Goal: Task Accomplishment & Management: Manage account settings

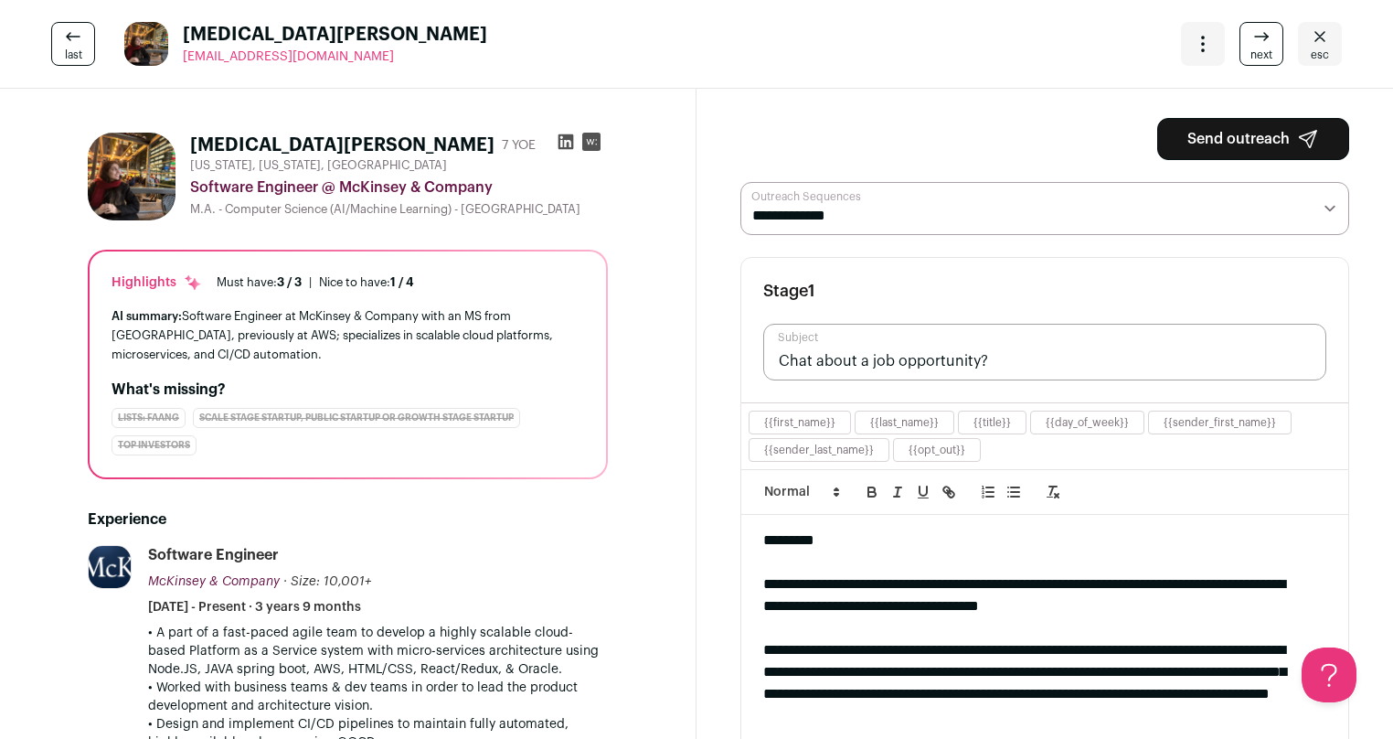
click at [1034, 363] on input "Chat about a job opportunity?" at bounding box center [1044, 352] width 563 height 57
type input "Chat about a job opportunity at Outgoing?"
click at [1251, 130] on form "Send outreach" at bounding box center [1254, 139] width 192 height 42
click at [1248, 146] on button "Send outreach" at bounding box center [1254, 139] width 192 height 42
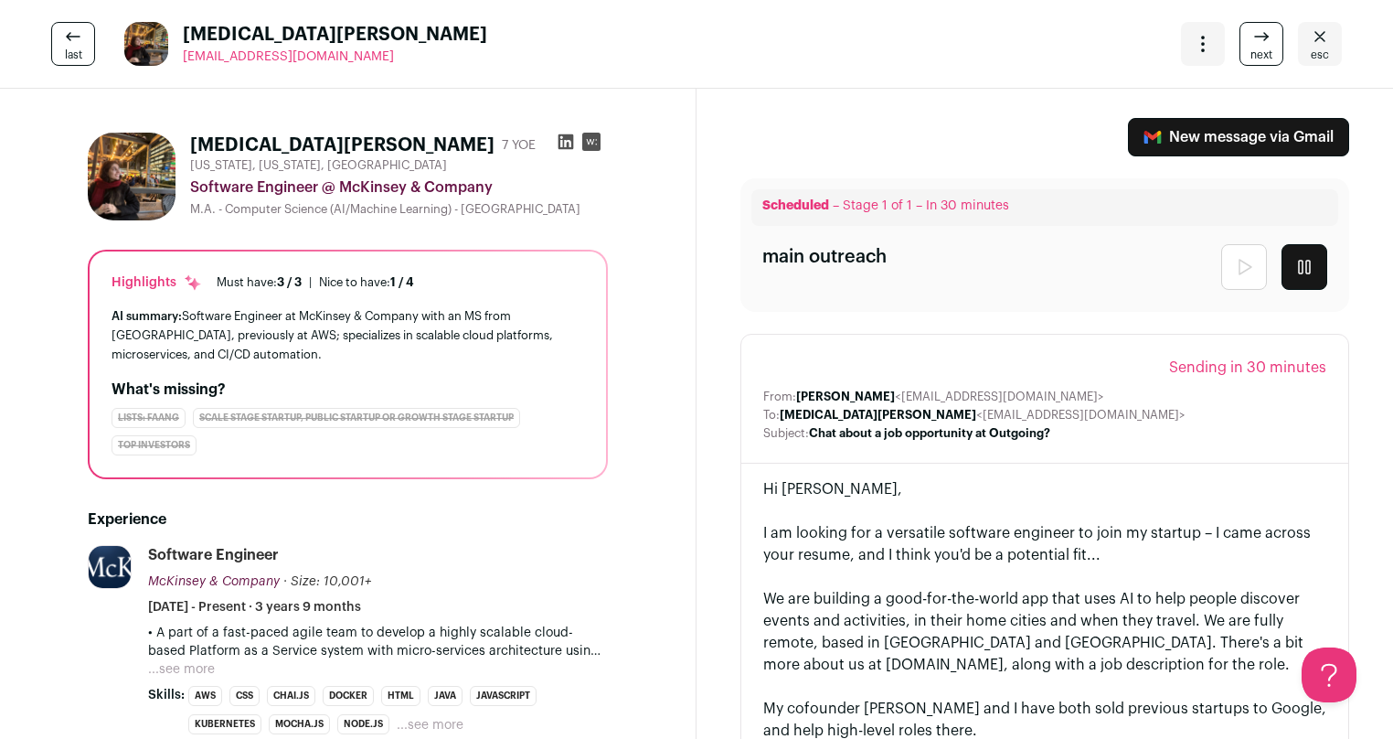
click at [1240, 47] on link "next" at bounding box center [1262, 44] width 44 height 44
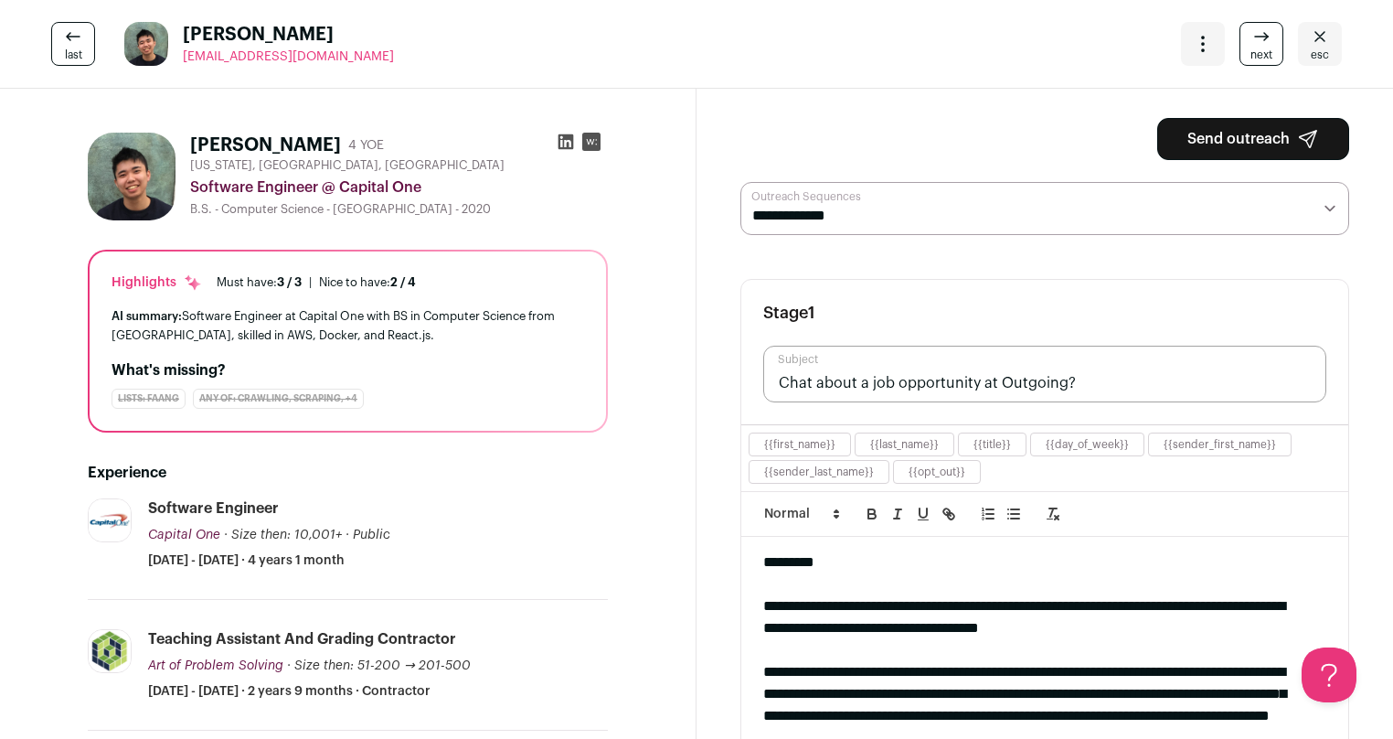
click at [1251, 48] on span "next" at bounding box center [1262, 55] width 22 height 15
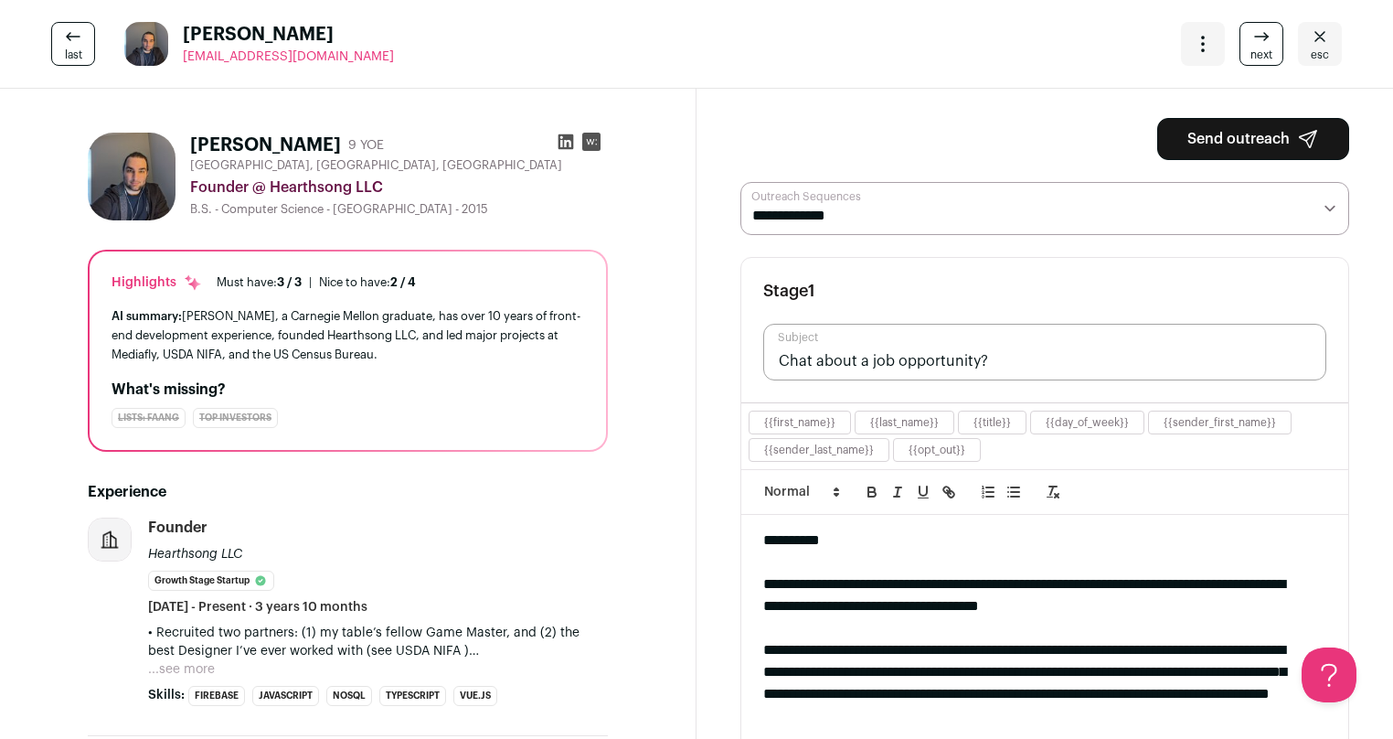
click at [1251, 48] on span "next" at bounding box center [1262, 55] width 22 height 15
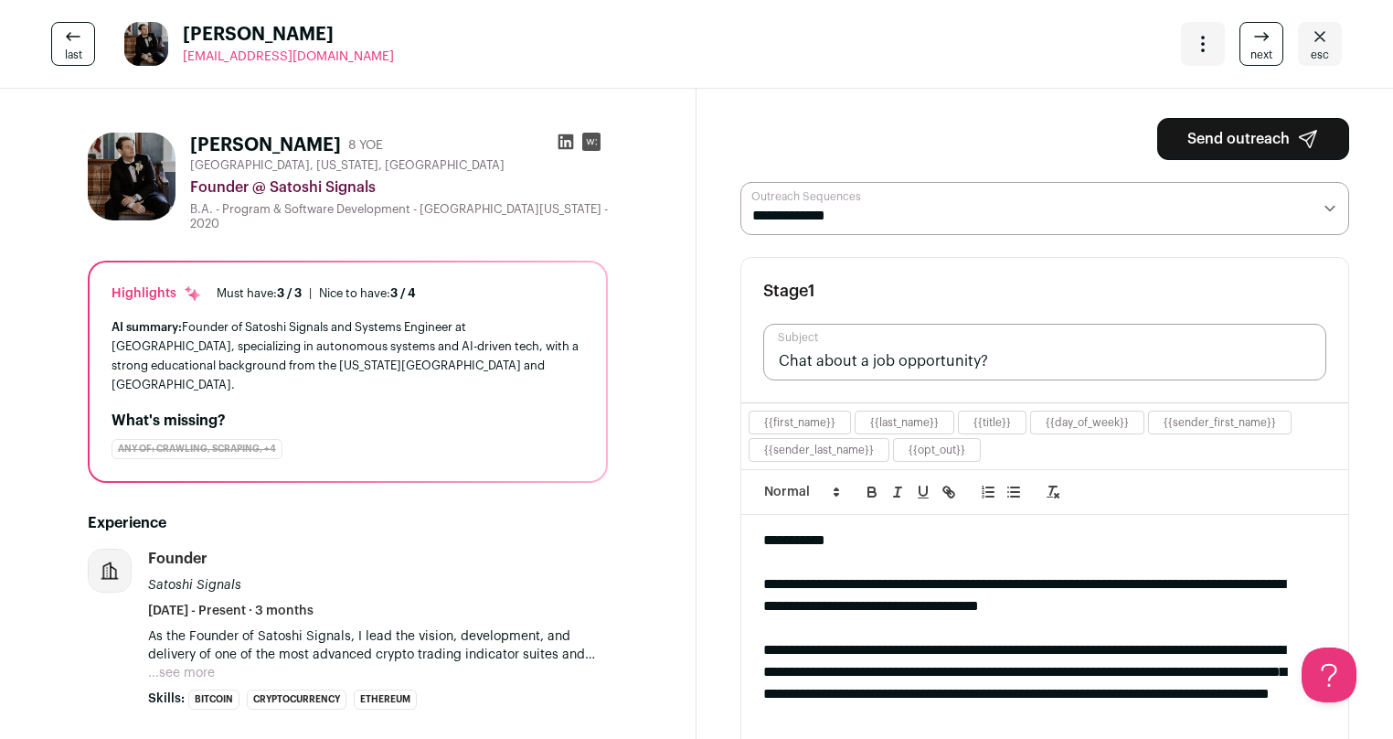
click at [1251, 48] on span "next" at bounding box center [1262, 55] width 22 height 15
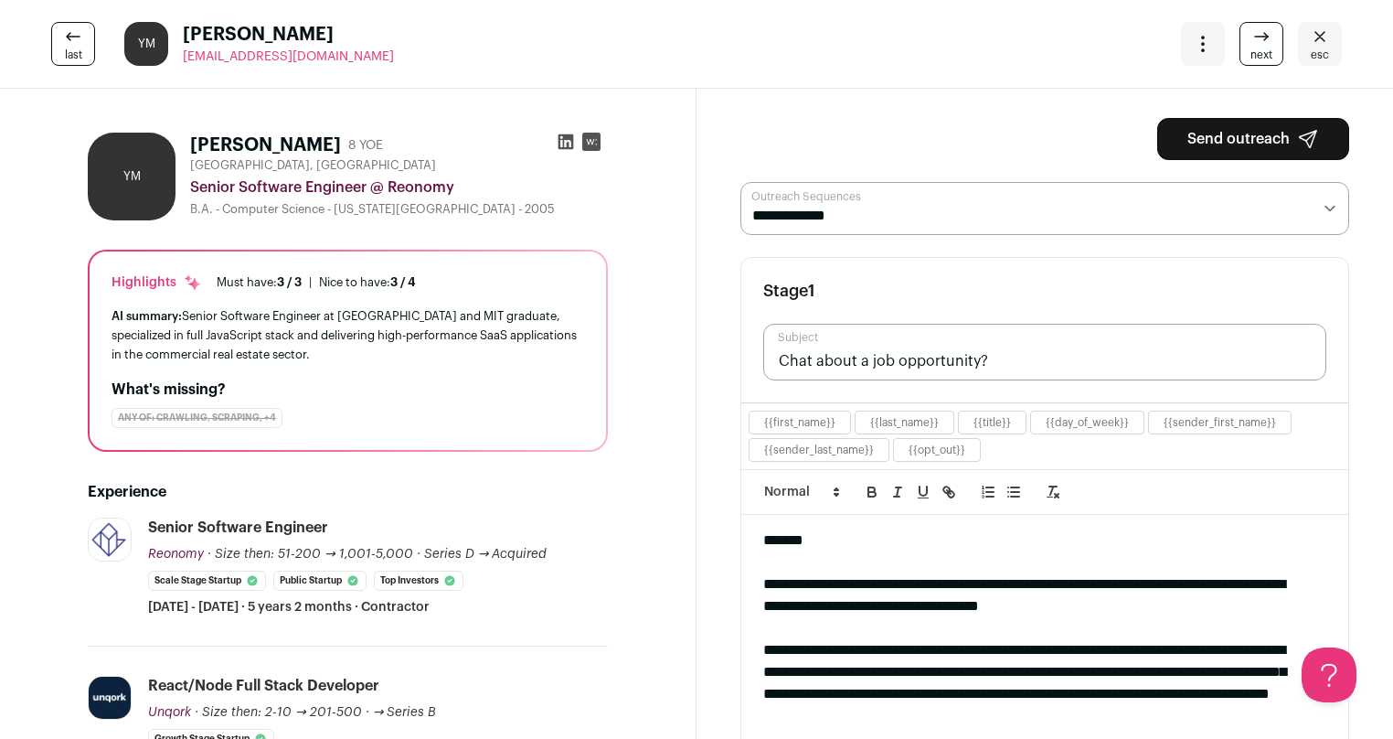
click at [1251, 48] on span "next" at bounding box center [1262, 55] width 22 height 15
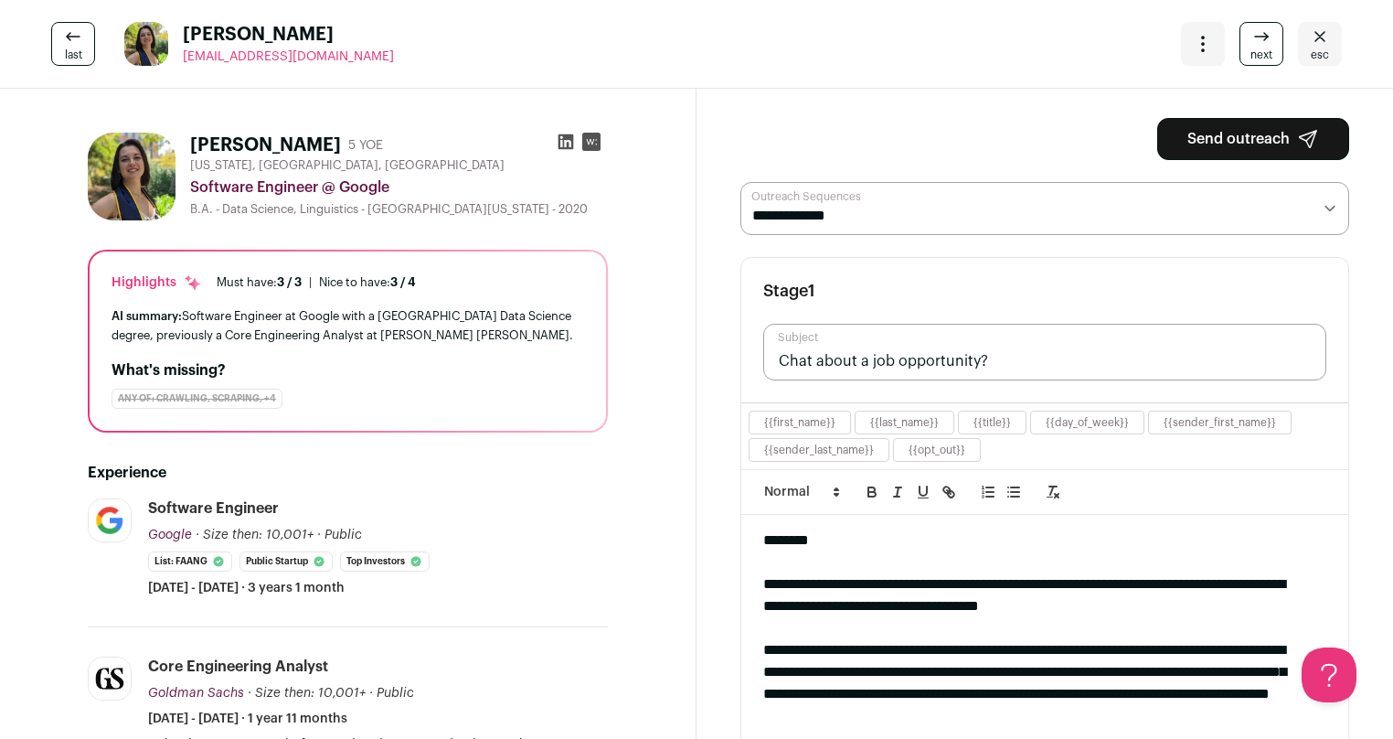
click at [1251, 48] on span "next" at bounding box center [1262, 55] width 22 height 15
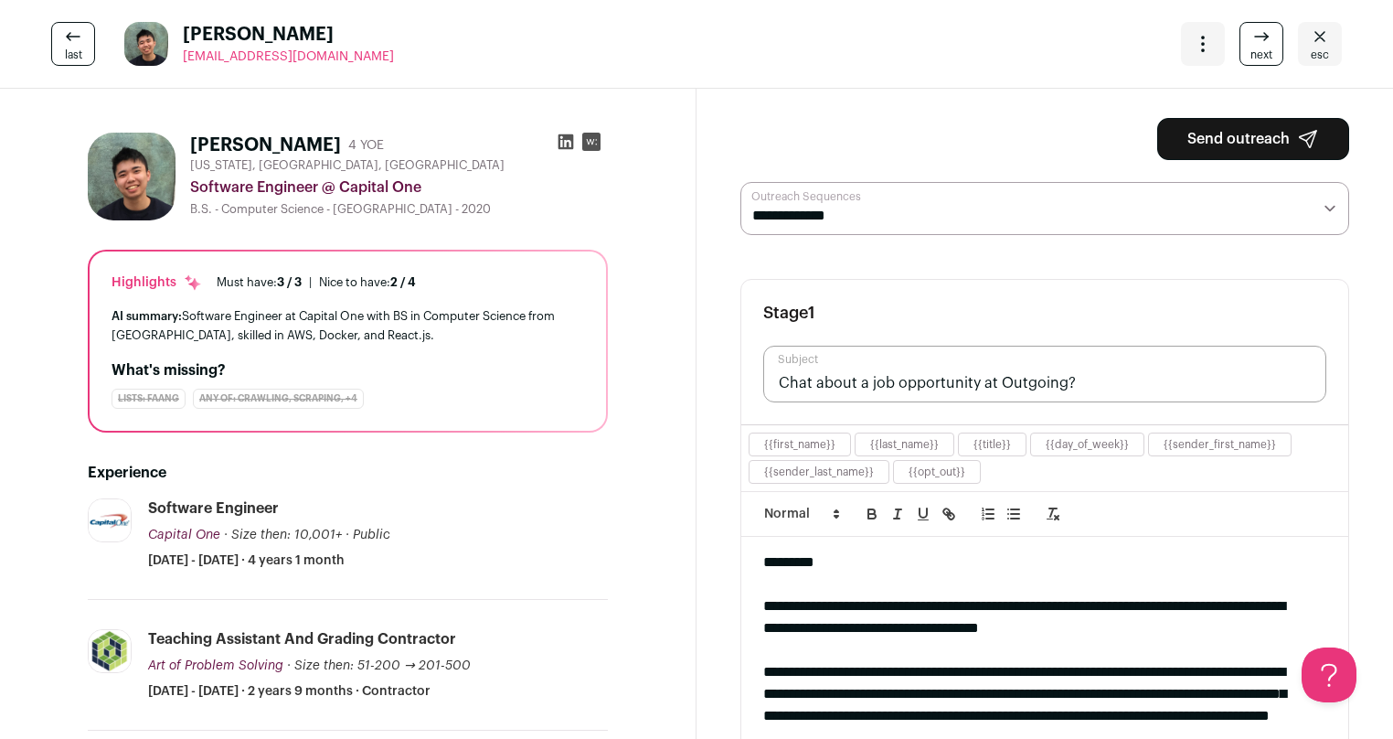
click at [1315, 39] on icon "Close" at bounding box center [1320, 36] width 11 height 10
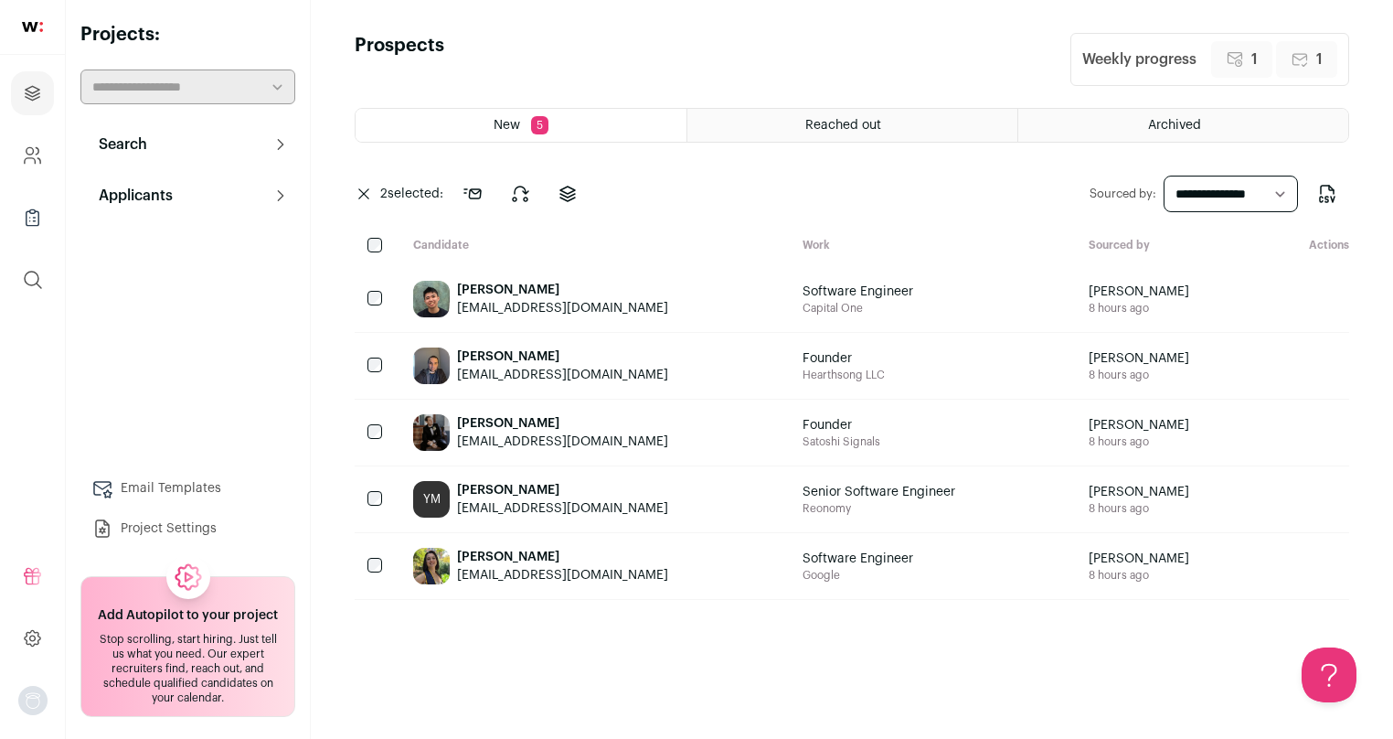
click at [370, 419] on div at bounding box center [377, 433] width 44 height 66
click at [520, 196] on icon at bounding box center [520, 194] width 22 height 22
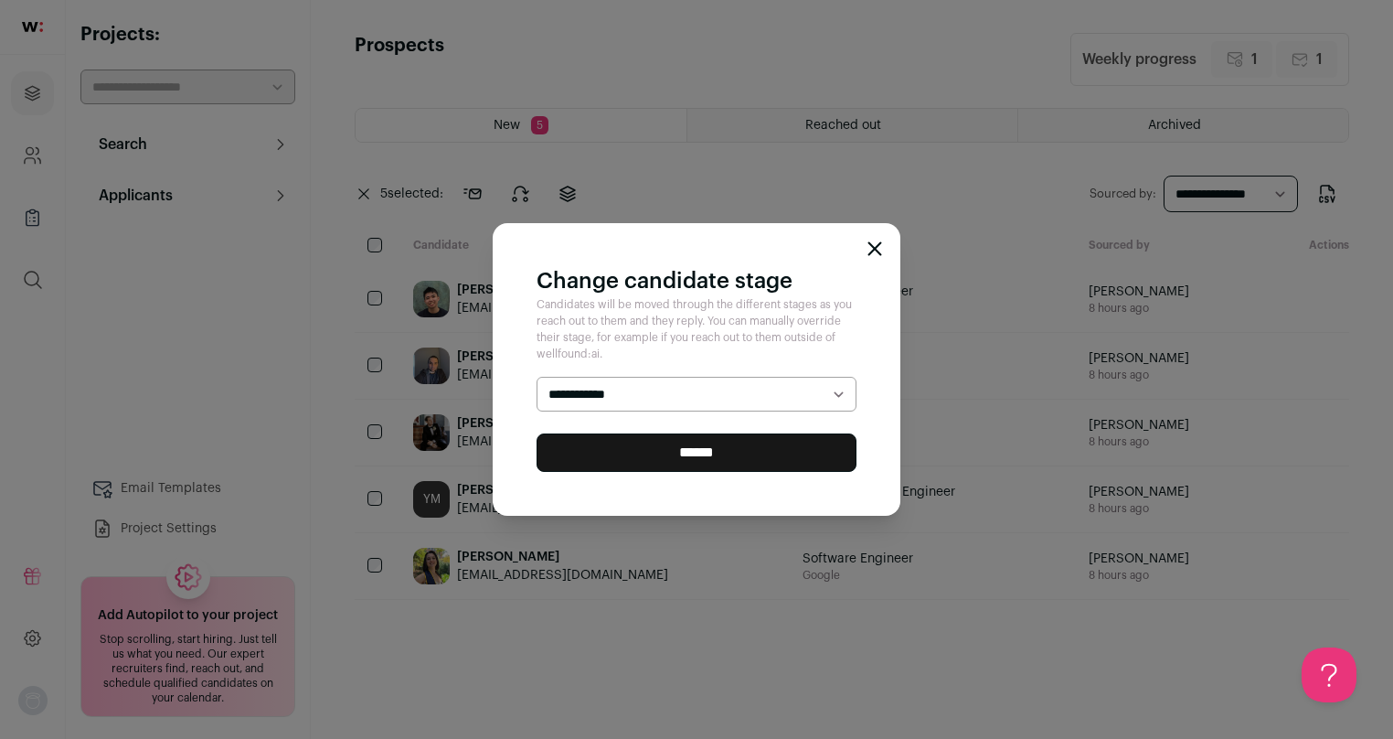
click at [655, 387] on select "**********" at bounding box center [697, 394] width 320 height 35
select select "********"
click at [537, 377] on select "**********" at bounding box center [697, 394] width 320 height 35
click at [665, 448] on input "******" at bounding box center [697, 452] width 320 height 38
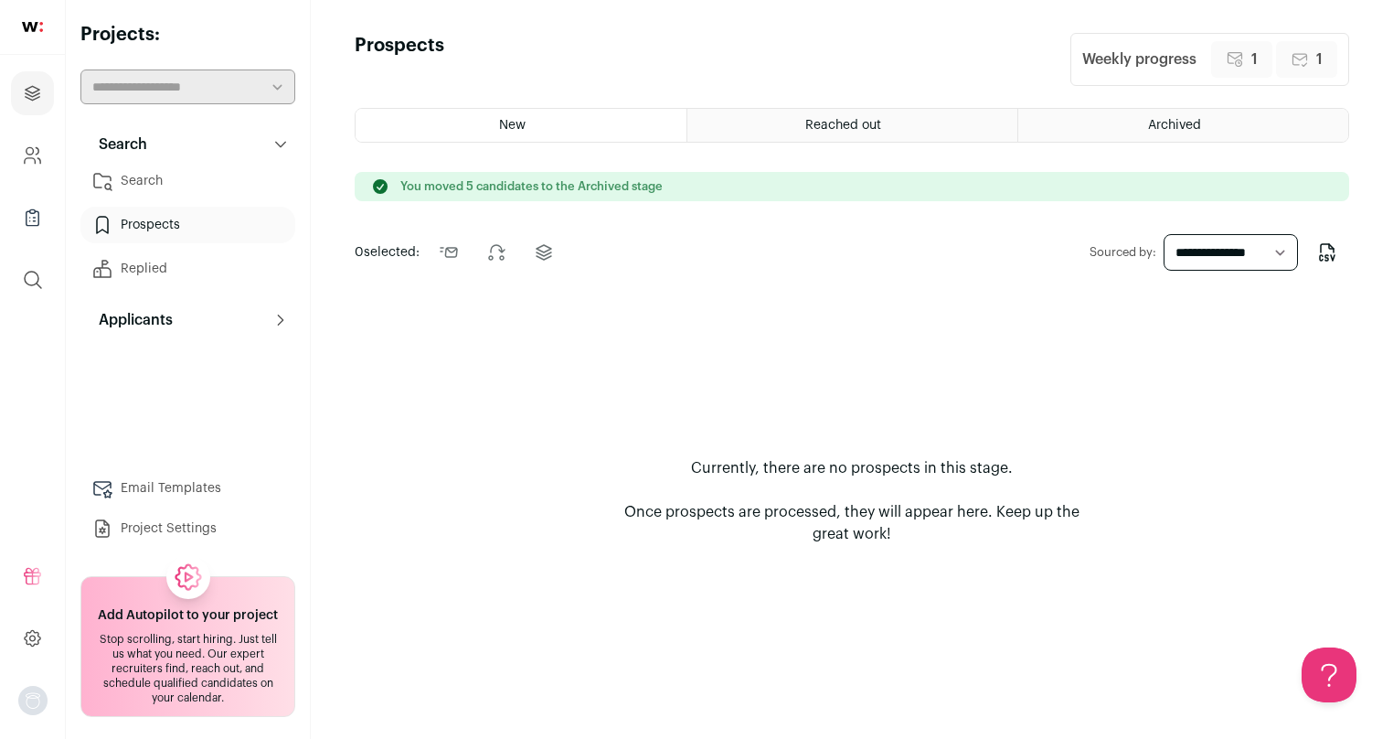
click at [827, 143] on div "New Reached out Archived You moved 5 candidates to the Archived stage 0 selecte…" at bounding box center [852, 407] width 995 height 598
click at [827, 128] on span "Reached out" at bounding box center [844, 125] width 76 height 13
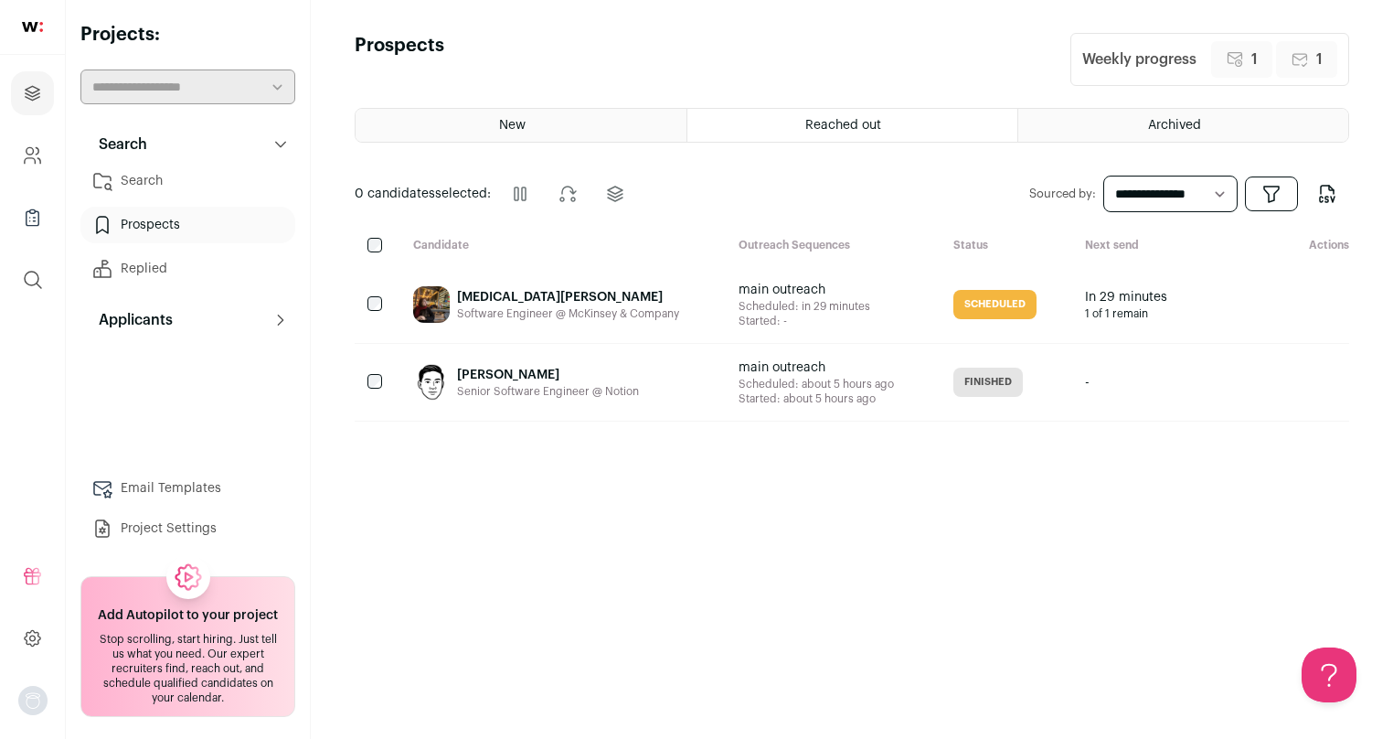
click at [977, 386] on span "Finished" at bounding box center [988, 382] width 69 height 29
click at [206, 264] on link "Replied" at bounding box center [187, 269] width 215 height 37
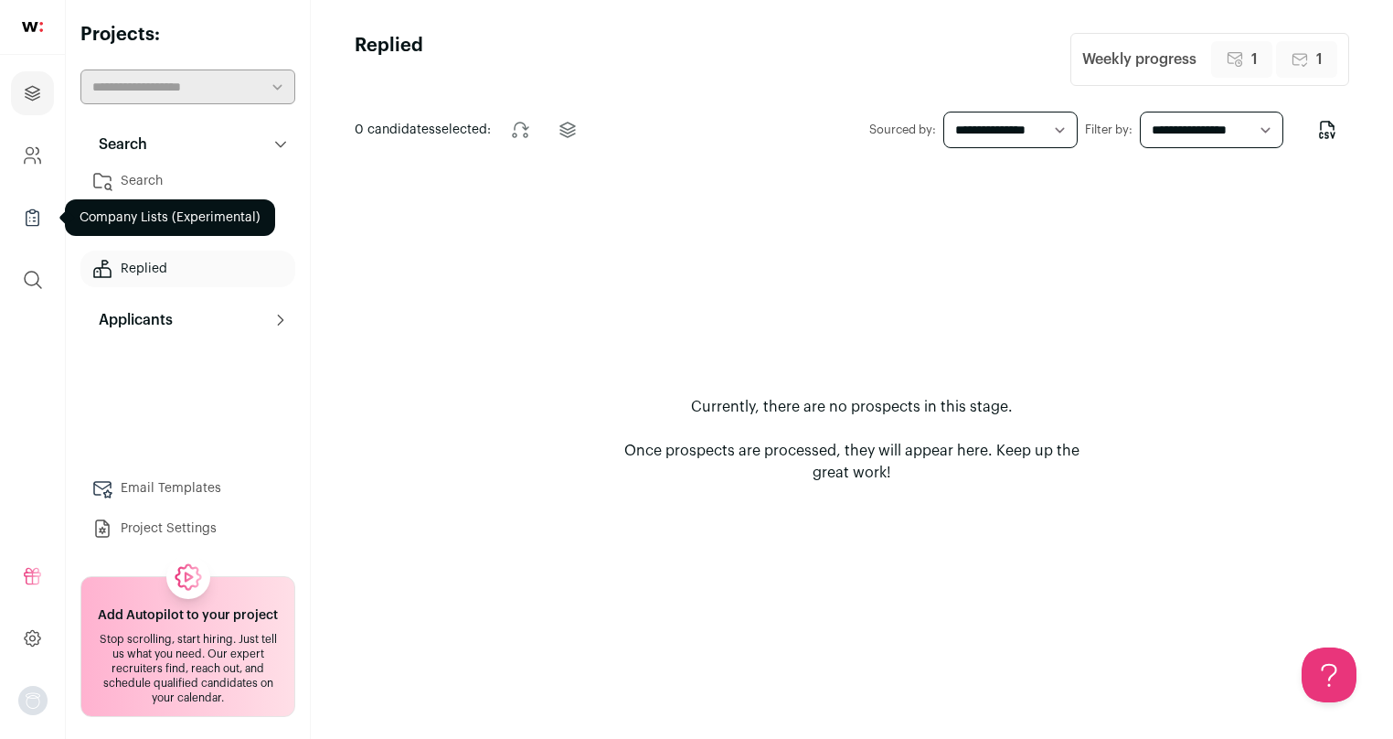
click at [30, 214] on icon "Company Lists" at bounding box center [32, 218] width 21 height 22
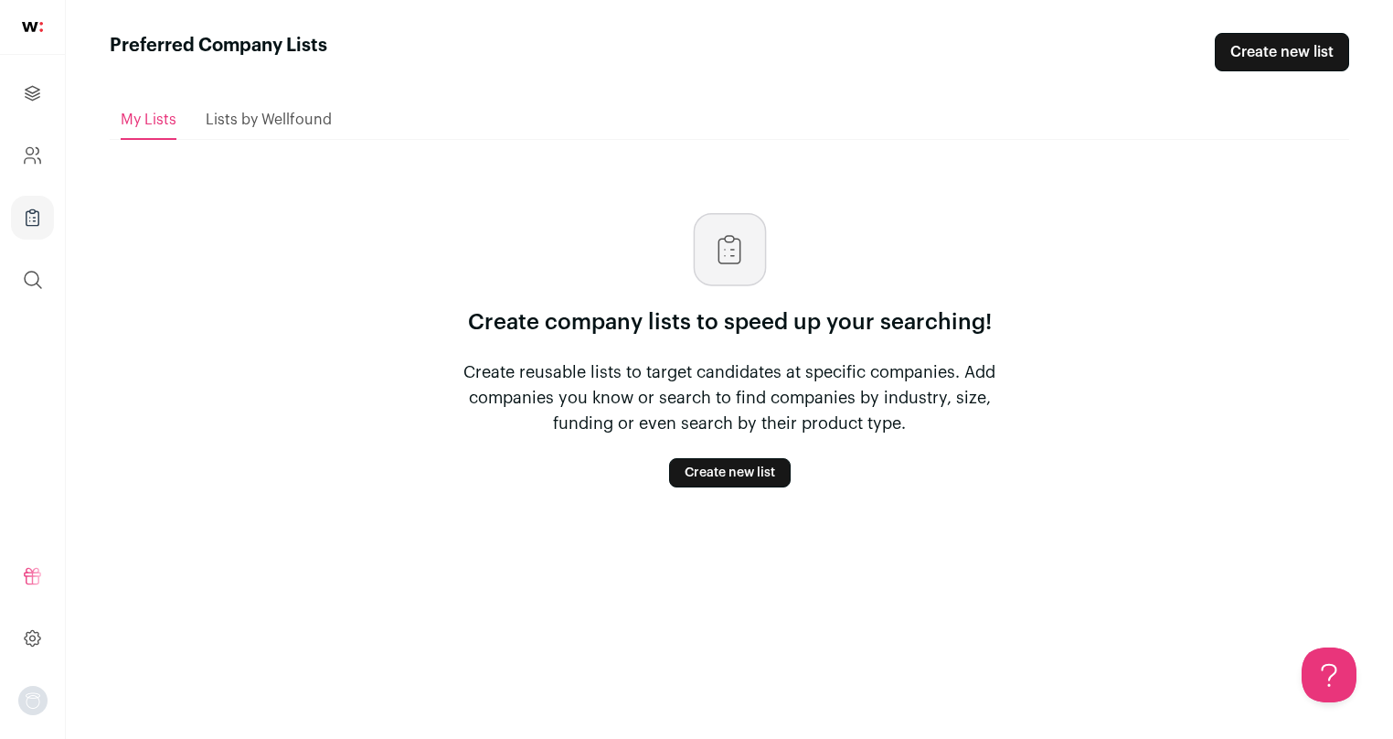
click at [37, 30] on img at bounding box center [32, 27] width 21 height 10
click at [41, 95] on icon "Projects" at bounding box center [32, 93] width 21 height 22
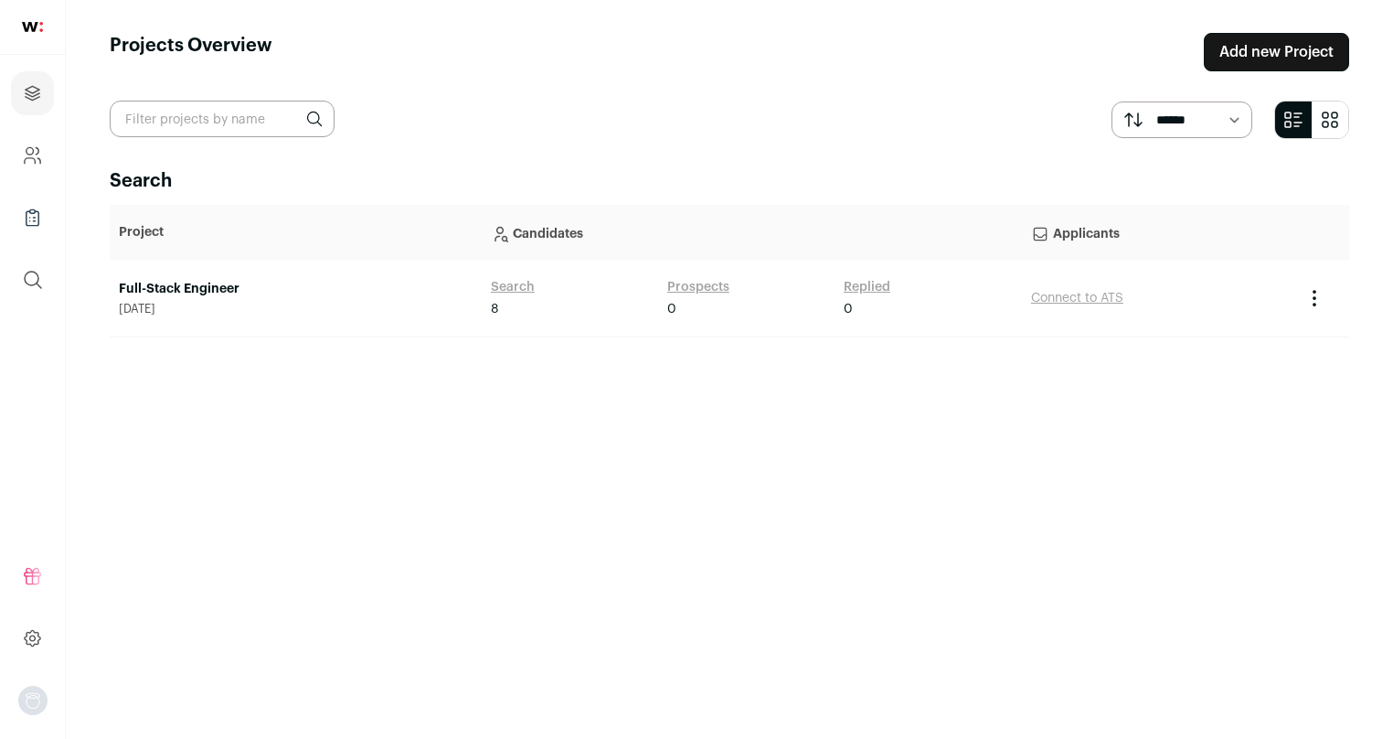
click at [206, 296] on link "Full-Stack Engineer" at bounding box center [296, 289] width 354 height 18
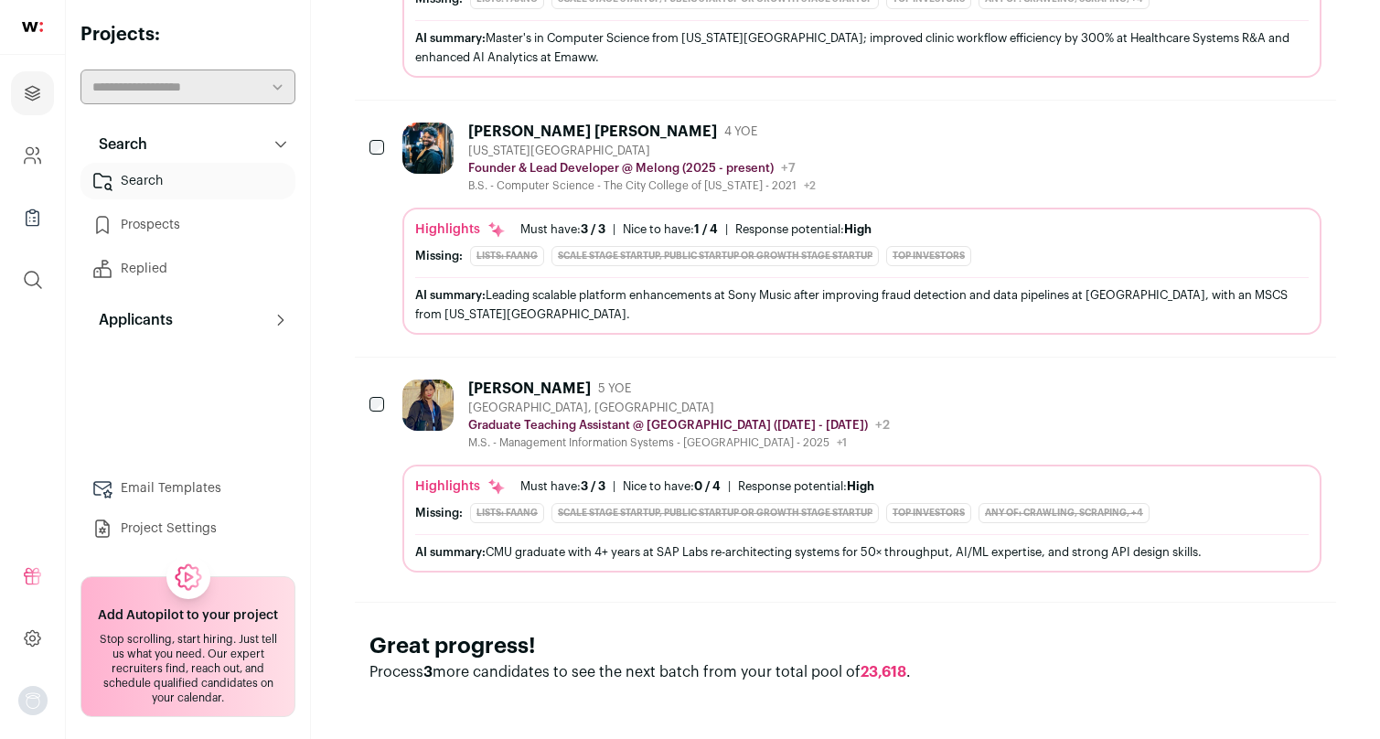
scroll to position [1933, 0]
